Goal: Find specific page/section: Find specific page/section

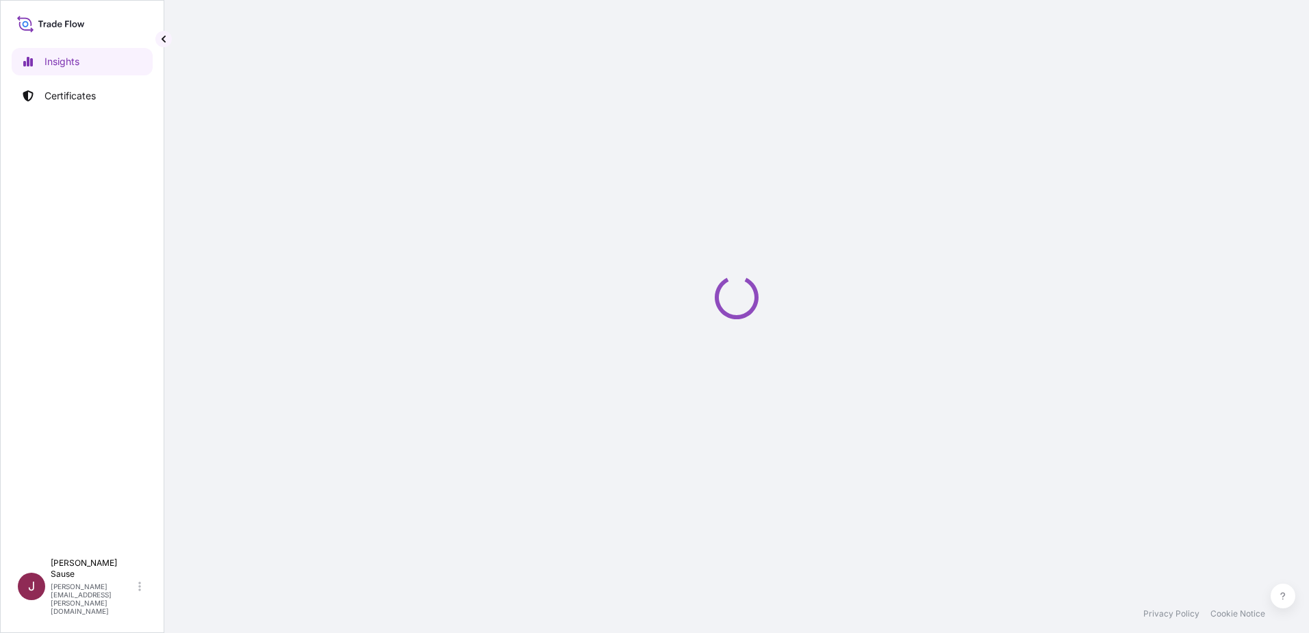
select select "2025"
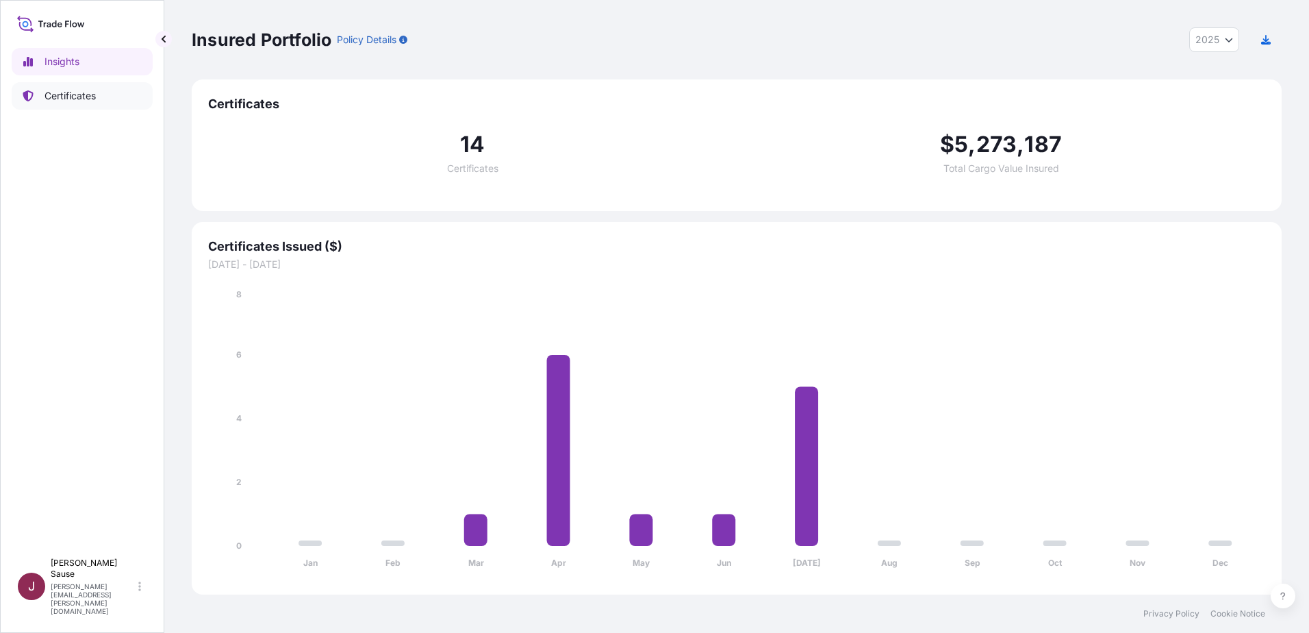
click at [81, 97] on p "Certificates" at bounding box center [70, 96] width 51 height 14
